Goal: Task Accomplishment & Management: Complete application form

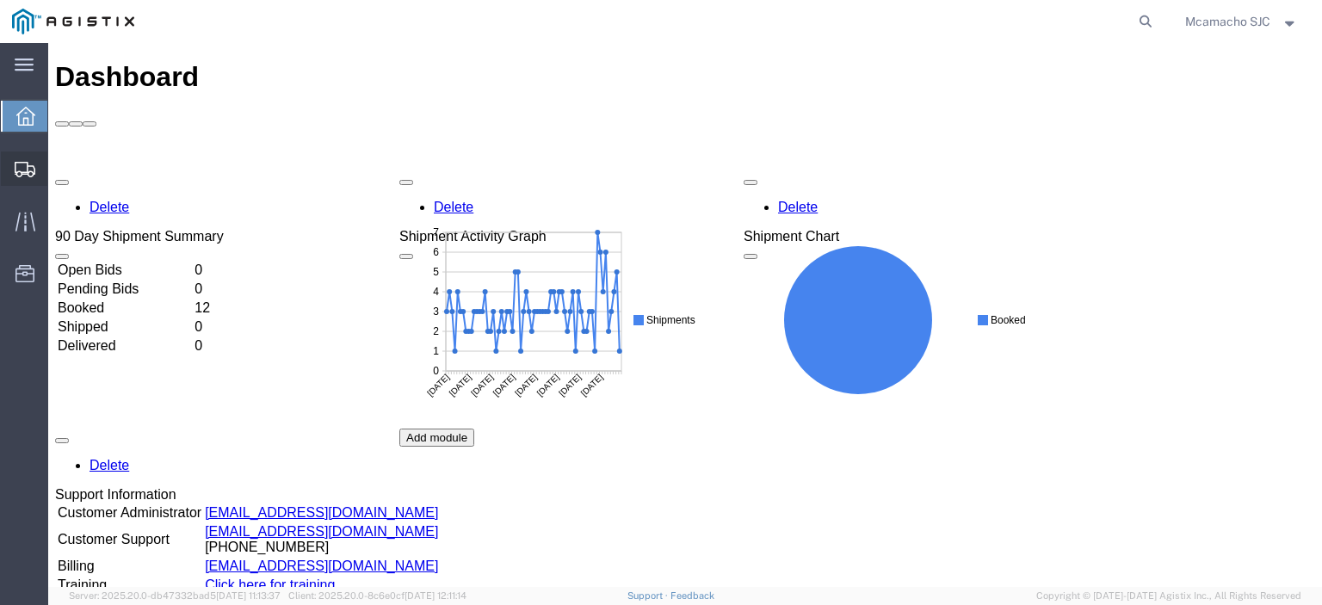
click at [16, 167] on icon at bounding box center [25, 169] width 21 height 15
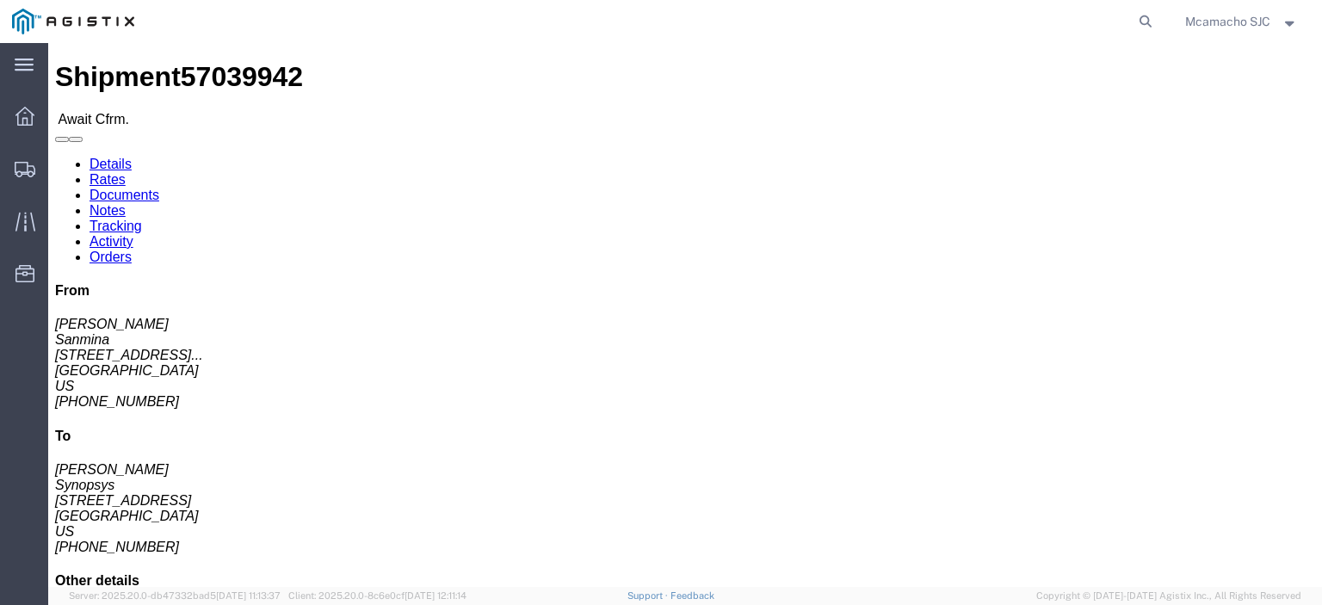
click link "Confirm"
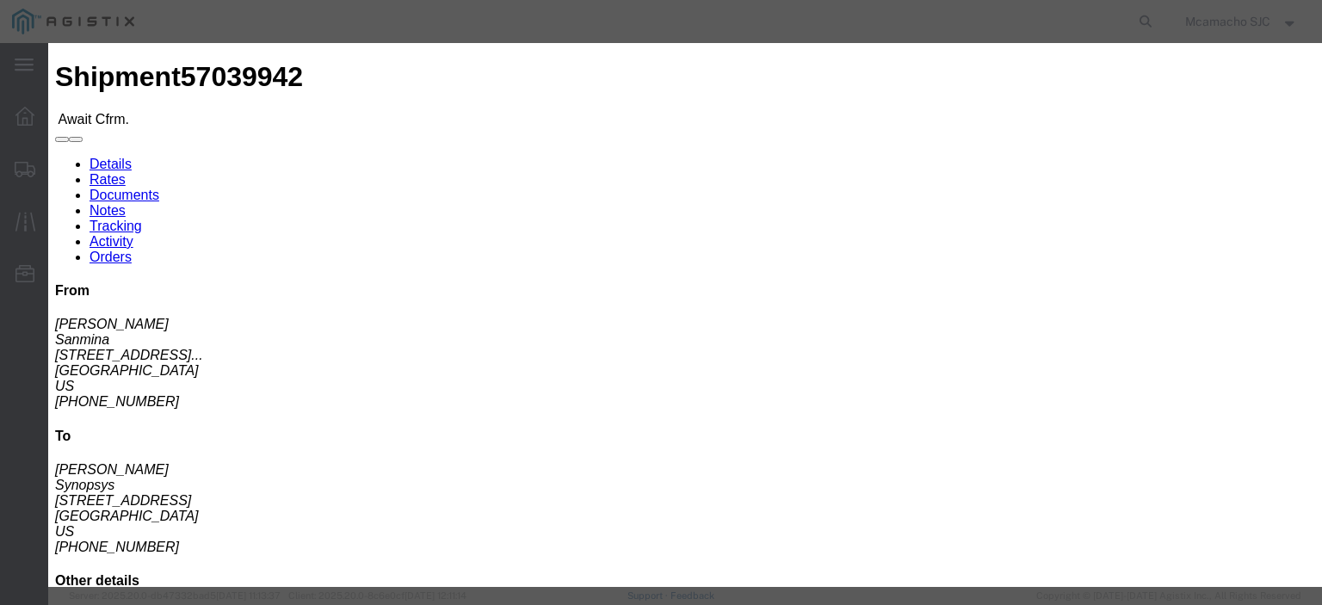
click input "text"
paste input "1001003454"
type input "1001003454"
type input "MARIA CAMACHO"
type input "4084571280"
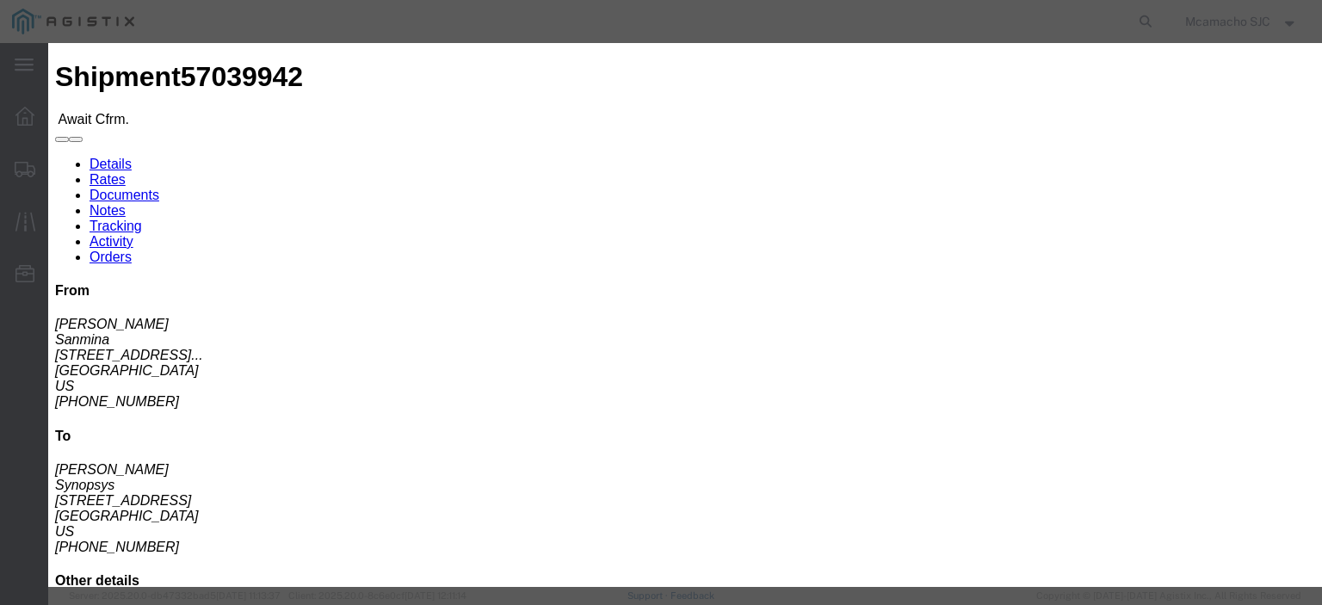
scroll to position [124, 0]
click select "Select Midnight 1 am 2 am 3 am 4 am 5 am 6 am 7 am 8 am 9 am 10 am 11 am 12 Noo…"
select select "1400"
click select "Select Midnight 1 am 2 am 3 am 4 am 5 am 6 am 7 am 8 am 9 am 10 am 11 am 12 Noo…"
click input "10/07/2025"
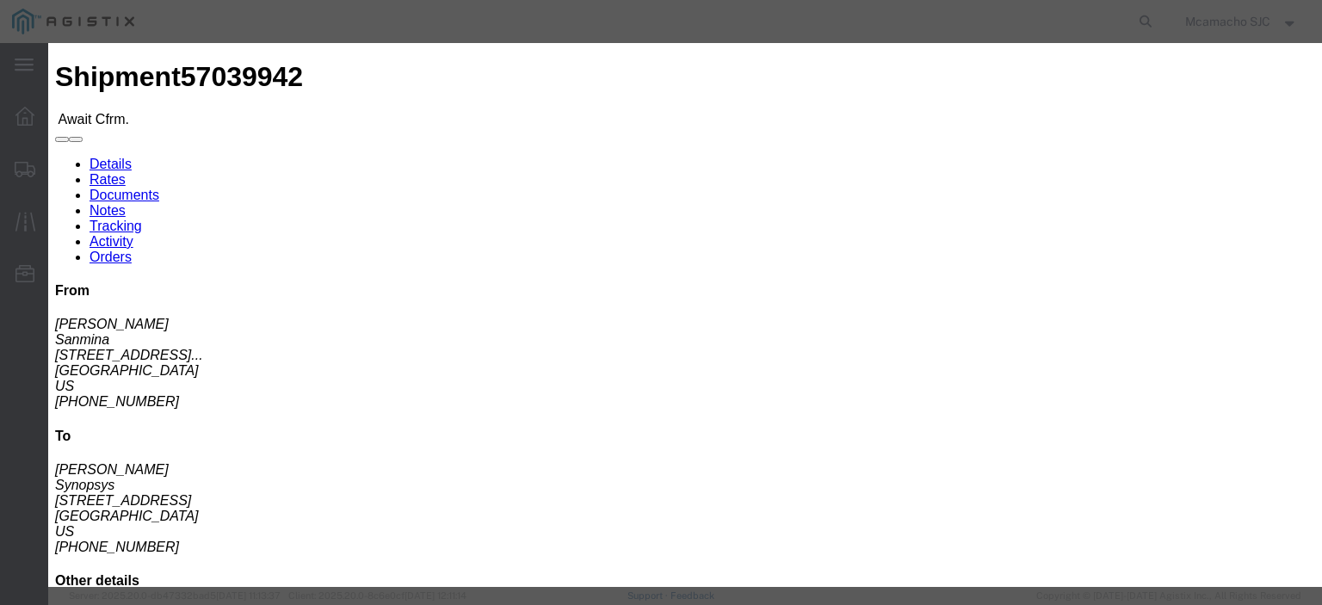
click td "6"
type input "10/06/2025"
click select "Select Midnight 1 am 2 am 3 am 4 am 5 am 6 am 7 am 8 am 9 am 10 am 11 am 12 Noo…"
select select "1600"
click select "Select Midnight 1 am 2 am 3 am 4 am 5 am 6 am 7 am 8 am 9 am 10 am 11 am 12 Noo…"
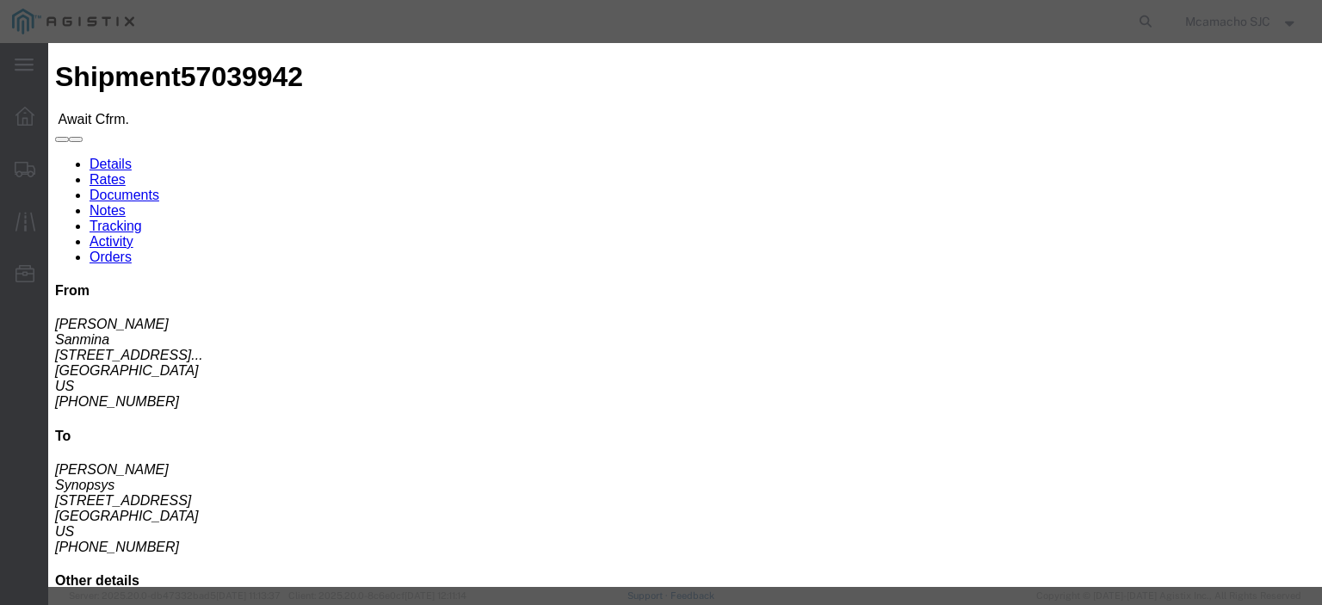
click button "Submit"
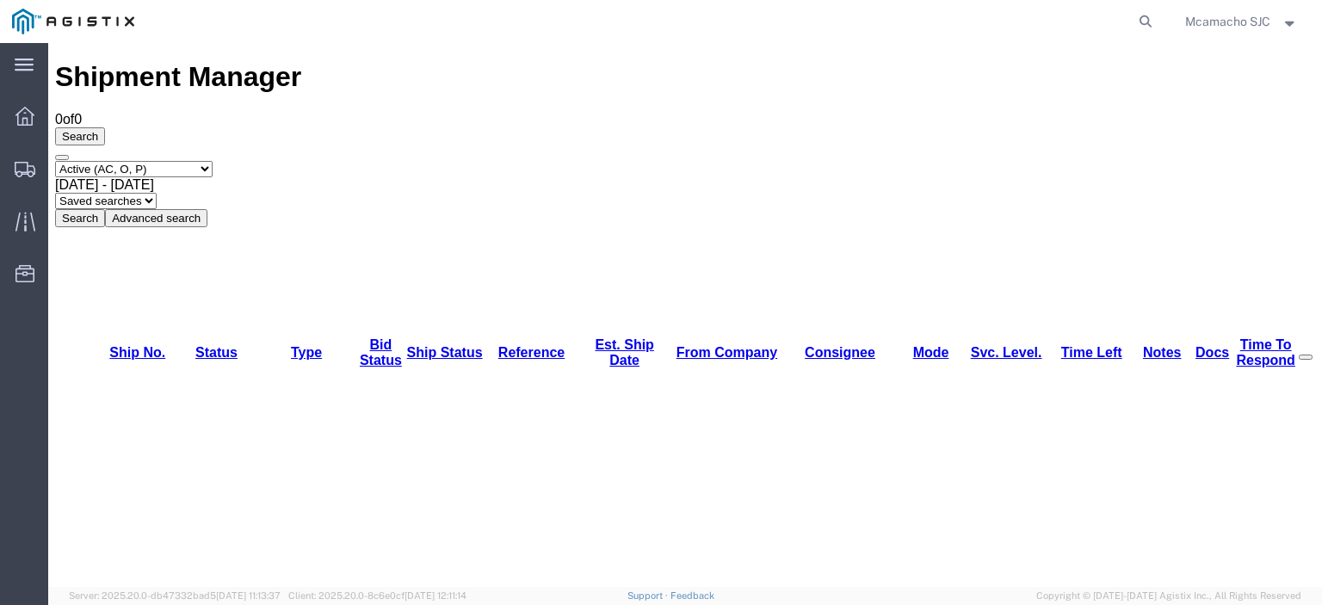
click at [126, 161] on select "Select status Active (AC, O, P) All Approved Awaiting Confirmation (AC) Booked …" at bounding box center [133, 169] width 157 height 16
select select "BOOK"
click at [55, 161] on select "Select status Active (AC, O, P) All Approved Awaiting Confirmation (AC) Booked …" at bounding box center [133, 169] width 157 height 16
click at [105, 209] on button "Search" at bounding box center [80, 218] width 50 height 18
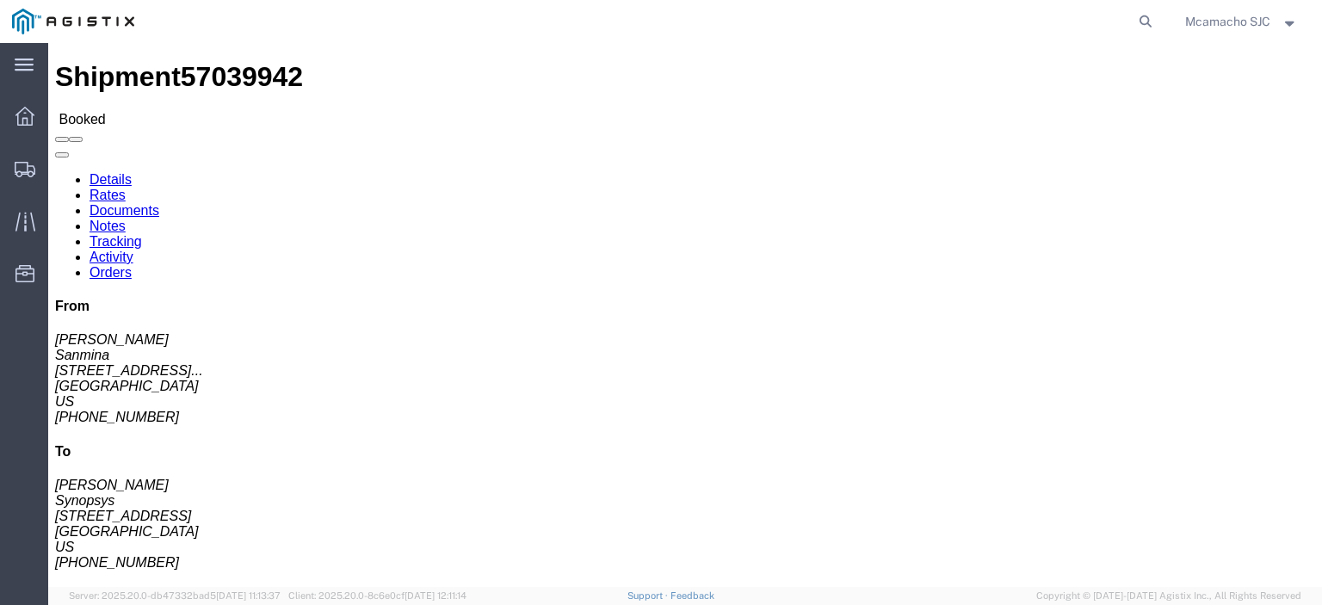
click link "Documents"
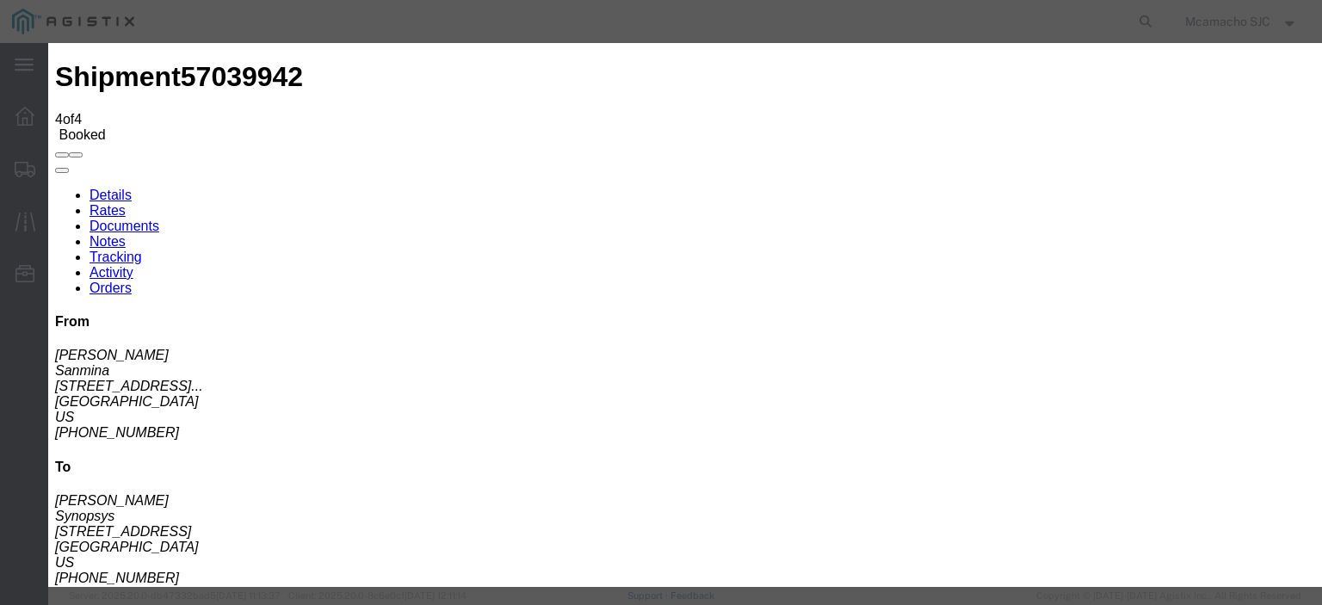
type input "C:\fakepath\1001003454.pdf"
type input "AIRGROUP"
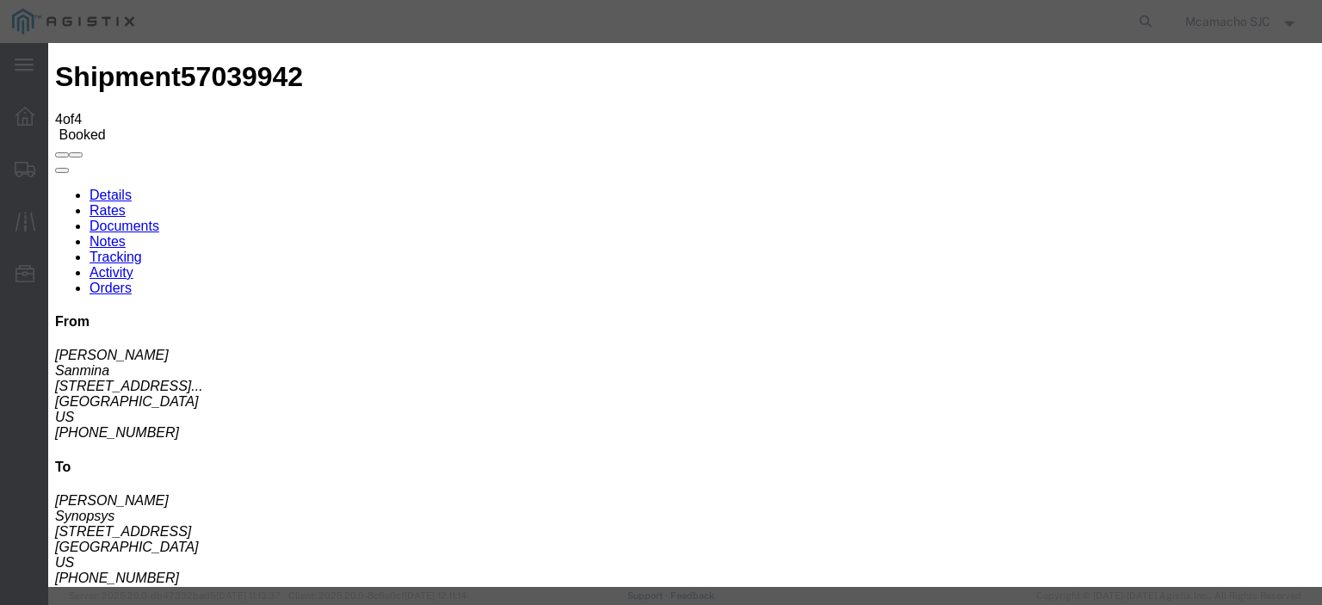
type input "HAWB"
select select "BILL_OF_LADING"
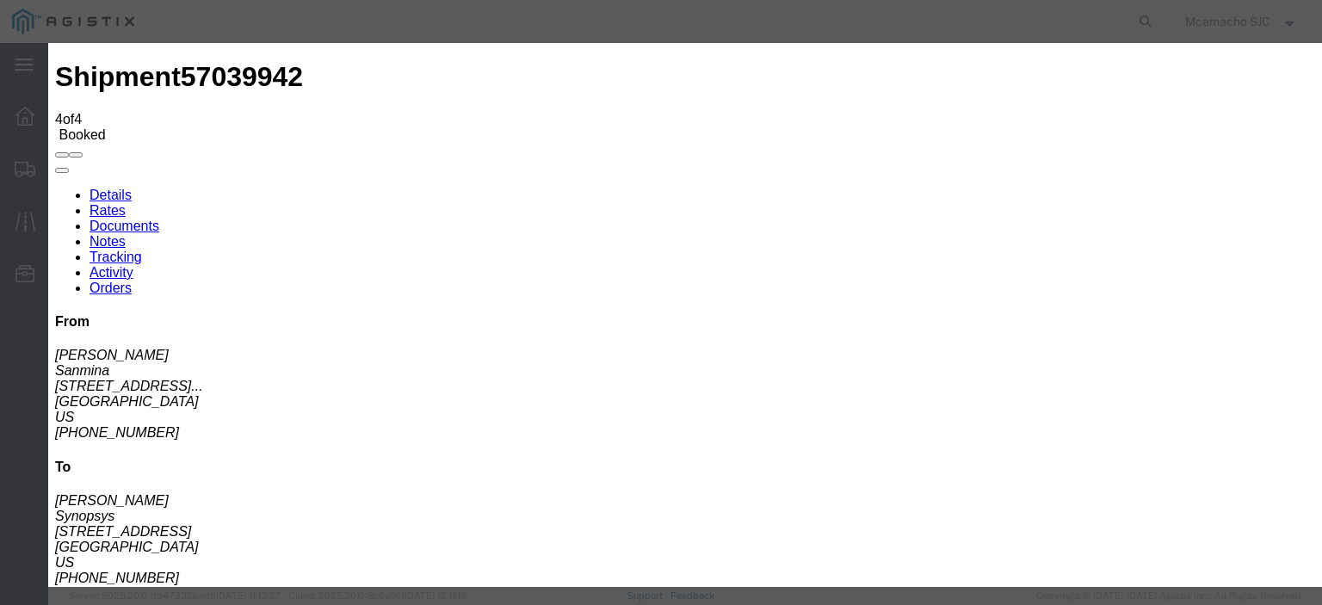
select select
